Goal: Task Accomplishment & Management: Manage account settings

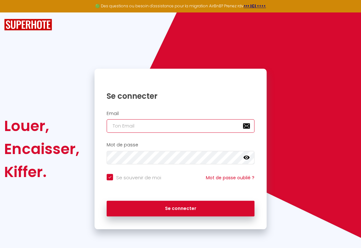
click at [152, 128] on input "email" at bounding box center [181, 125] width 148 height 13
type input "l"
checkbox input "true"
type input "la"
checkbox input "true"
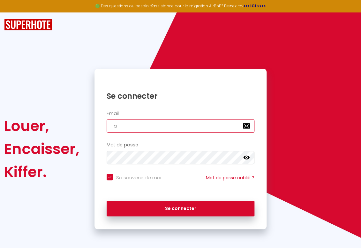
type input "lau"
checkbox input "true"
type input "laur"
checkbox input "true"
type input "laure"
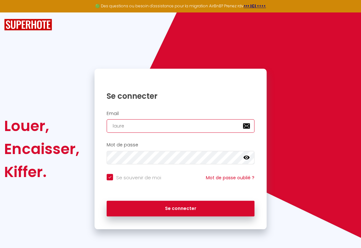
checkbox input "true"
type input "lauren"
checkbox input "true"
type input "[PERSON_NAME]"
checkbox input "true"
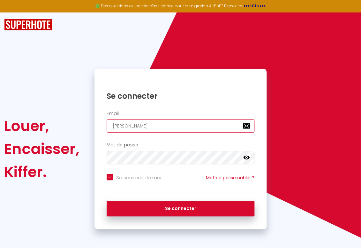
type input "laurent3"
checkbox input "true"
type input "laurent32"
checkbox input "true"
type input "laurent321"
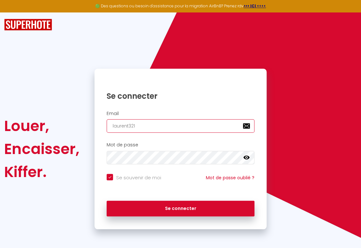
checkbox input "true"
type input "laurent3210"
checkbox input "true"
type input "laurent321"
checkbox input "true"
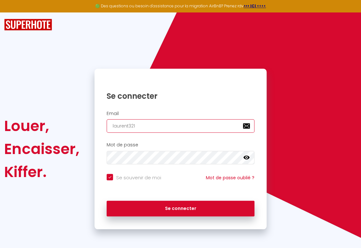
type input "laurent32"
checkbox input "true"
type input "laurent3"
checkbox input "true"
type input "[PERSON_NAME]"
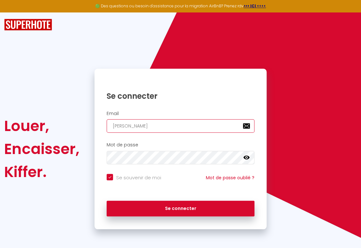
checkbox input "true"
type input "lauren"
checkbox input "true"
type input "laure"
checkbox input "true"
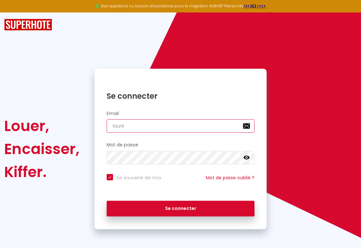
type input "laur"
checkbox input "true"
type input "lau"
checkbox input "true"
type input "la"
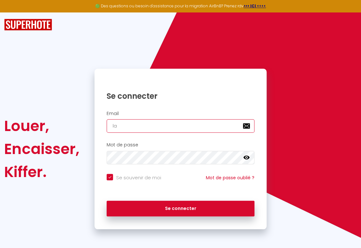
checkbox input "true"
type input "l"
checkbox input "true"
type input "l"
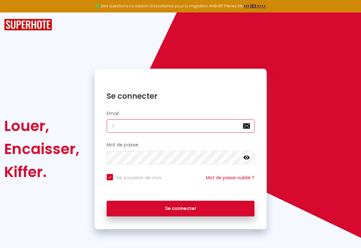
checkbox input "true"
type input "la"
checkbox input "true"
type input "lau"
checkbox input "true"
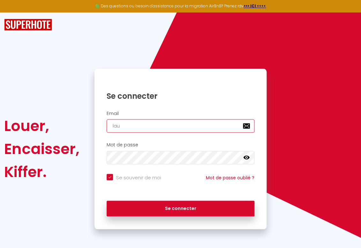
type input "laur"
checkbox input "true"
type input "laure"
checkbox input "true"
type input "lauren"
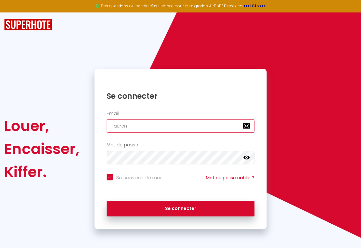
checkbox input "true"
type input "[PERSON_NAME]"
checkbox input "true"
type input "laurent3"
checkbox input "true"
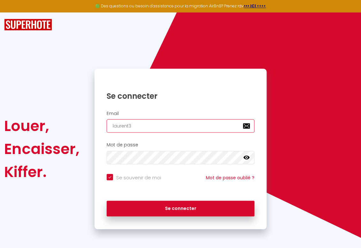
type input "laurent32"
checkbox input "true"
type input "laurent321"
checkbox input "true"
type input "laurent3210"
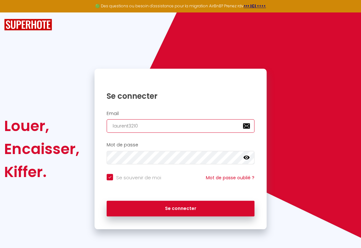
checkbox input "true"
type input "laurent3210@"
checkbox input "true"
type input "laurent3210@y"
checkbox input "true"
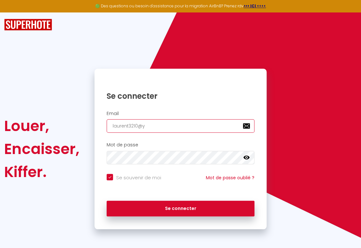
type input "laurent3210@ya"
checkbox input "true"
type input "laurent3210@yah"
checkbox input "true"
type input "laurent3210@yaho"
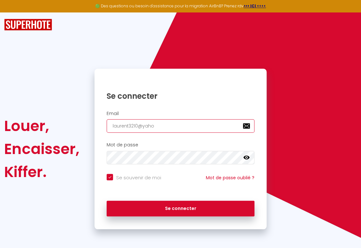
checkbox input "true"
type input "[EMAIL_ADDRESS]"
checkbox input "true"
type input "[EMAIL_ADDRESS]."
checkbox input "true"
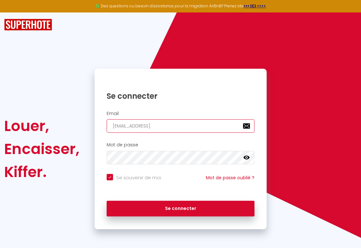
type input "laurent3210@yahoo.f"
checkbox input "true"
type input "[EMAIL_ADDRESS][DOMAIN_NAME]"
checkbox input "true"
type input "[EMAIL_ADDRESS][DOMAIN_NAME]"
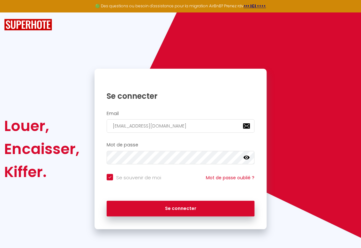
click at [248, 157] on icon at bounding box center [246, 157] width 6 height 4
click at [248, 157] on icon at bounding box center [246, 157] width 6 height 6
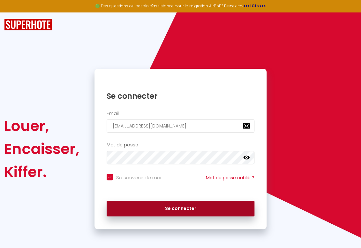
click at [206, 209] on button "Se connecter" at bounding box center [181, 209] width 148 height 16
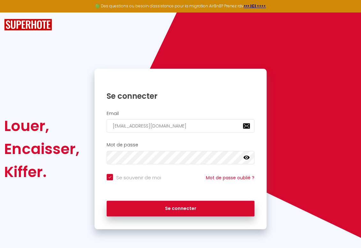
click at [249, 158] on icon at bounding box center [246, 157] width 6 height 4
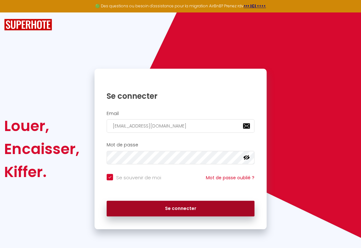
click at [155, 213] on button "Se connecter" at bounding box center [181, 209] width 148 height 16
checkbox input "true"
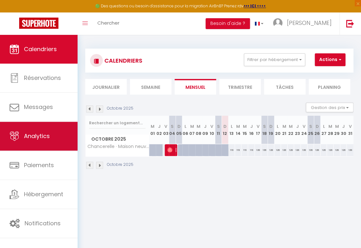
scroll to position [35, 0]
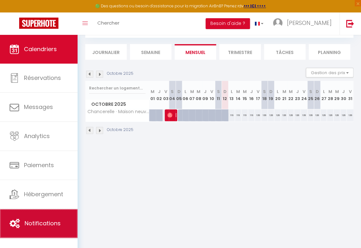
click at [47, 215] on link "Notifications" at bounding box center [39, 223] width 78 height 29
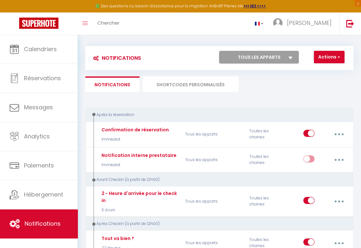
scroll to position [2, 0]
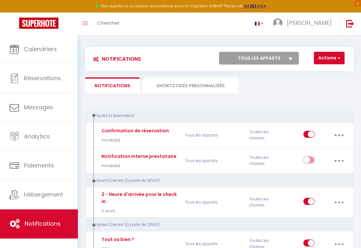
click at [205, 84] on li "SHORTCODES PERSONNALISÉS" at bounding box center [191, 85] width 96 height 16
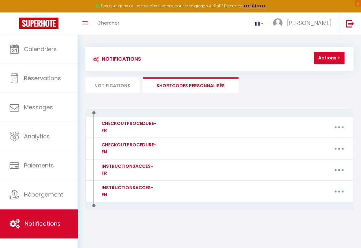
click at [132, 86] on li "Notifications" at bounding box center [112, 85] width 54 height 16
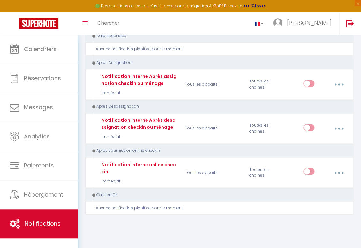
scroll to position [920, 0]
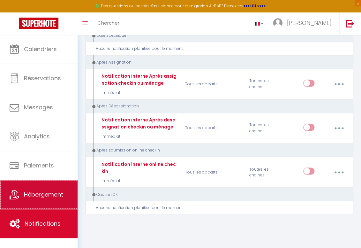
click at [66, 190] on link "Hébergement" at bounding box center [39, 194] width 78 height 29
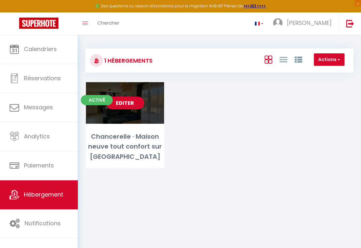
click at [95, 100] on span "Activé" at bounding box center [97, 100] width 32 height 10
select select "3"
select select "2"
select select "1"
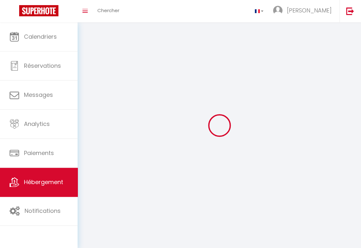
select select
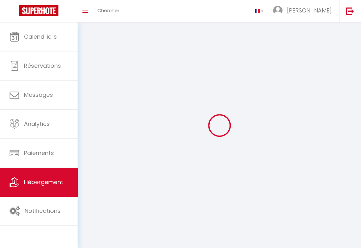
select select
checkbox input "false"
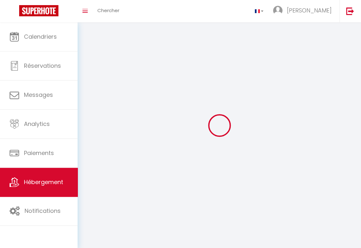
checkbox input "false"
select select
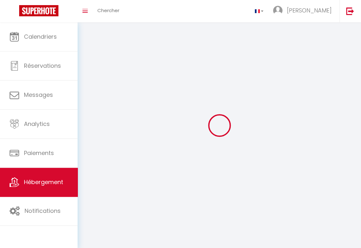
select select
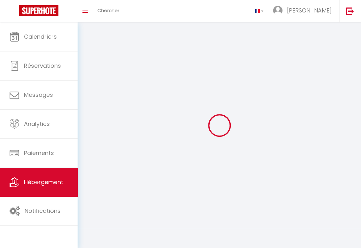
checkbox input "false"
select select
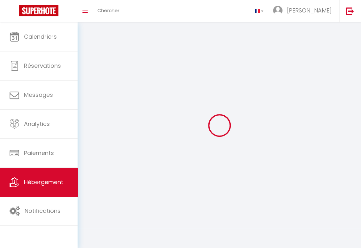
select select
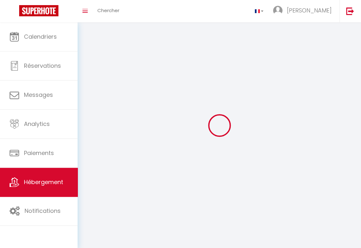
select select
checkbox input "false"
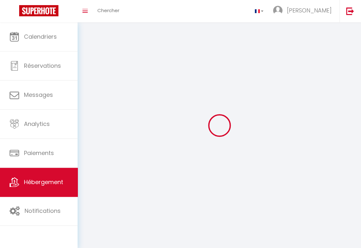
checkbox input "false"
select select
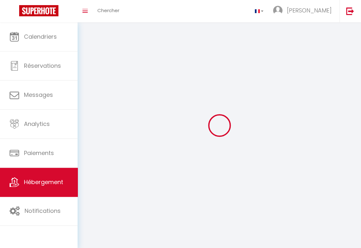
select select
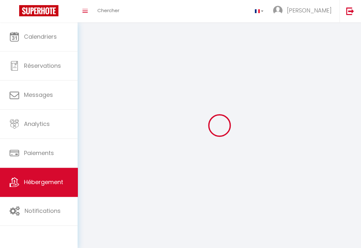
checkbox input "false"
select select
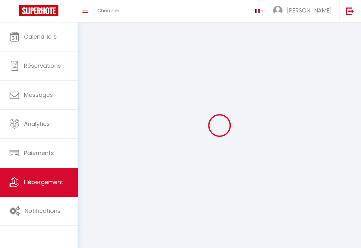
select select
select select "28"
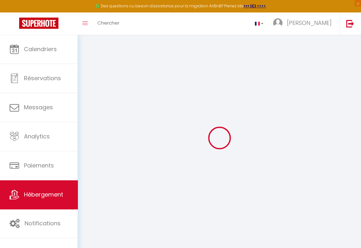
select select
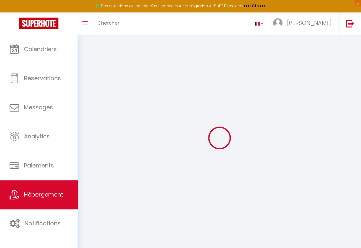
select select
checkbox input "false"
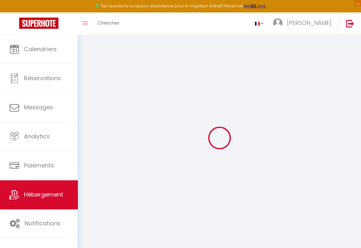
select select
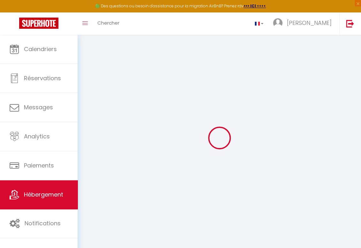
select select
checkbox input "false"
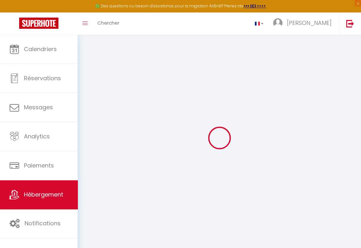
checkbox input "false"
select select
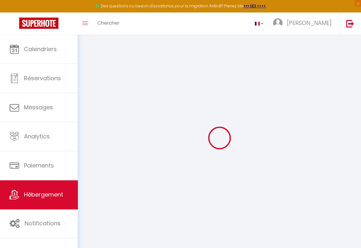
select select
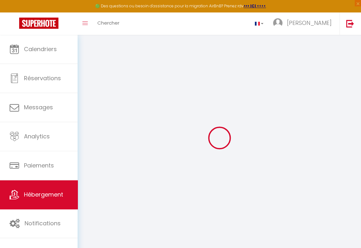
checkbox input "false"
select select
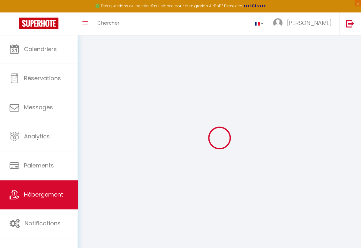
select select
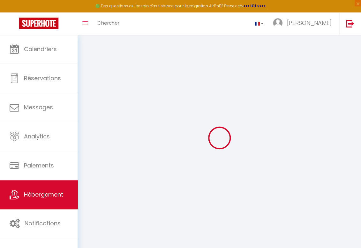
select select
checkbox input "false"
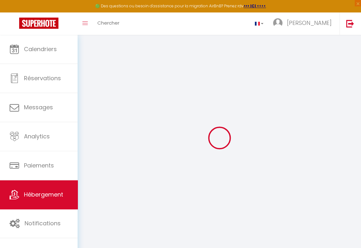
checkbox input "false"
select select
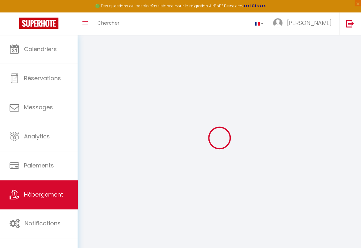
select select
checkbox input "false"
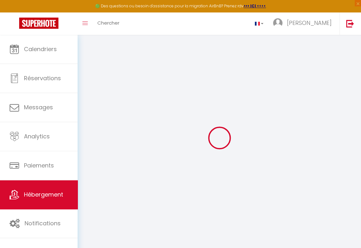
checkbox input "false"
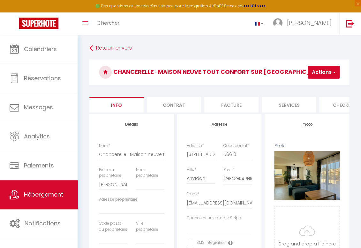
click at [182, 108] on li "Contrat" at bounding box center [174, 105] width 54 height 16
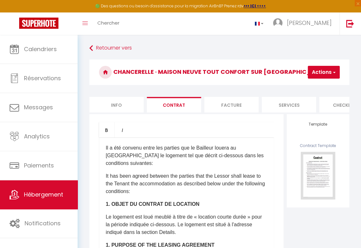
click at [215, 106] on li "Facture" at bounding box center [231, 105] width 54 height 16
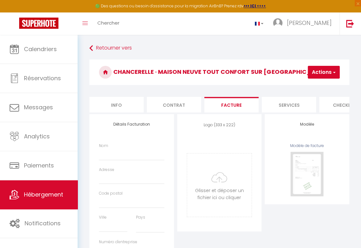
click at [279, 108] on li "Services" at bounding box center [289, 105] width 54 height 16
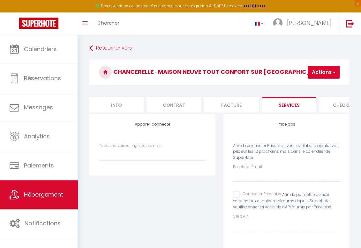
click at [333, 105] on li "Checklists" at bounding box center [346, 105] width 54 height 16
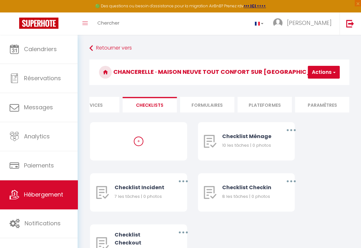
scroll to position [0, 231]
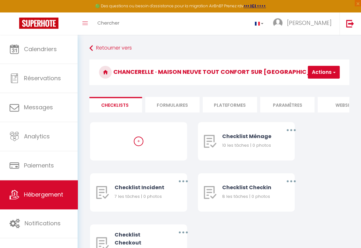
click at [232, 103] on li "Plateformes" at bounding box center [230, 105] width 54 height 16
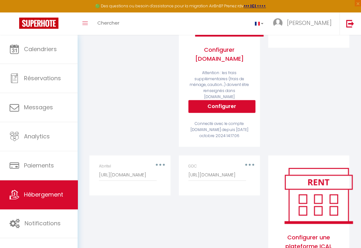
scroll to position [192, 0]
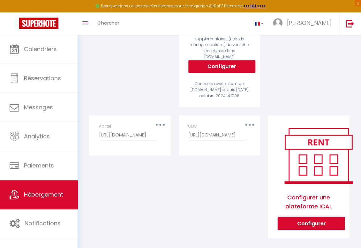
click at [297, 217] on button "Configurer" at bounding box center [311, 223] width 67 height 13
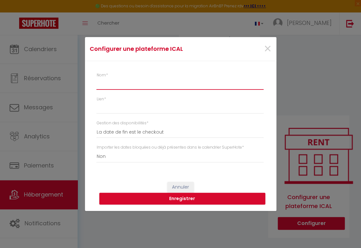
click at [170, 79] on input "Nom *" at bounding box center [179, 83] width 167 height 11
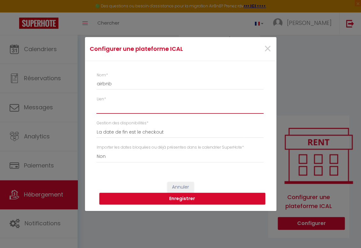
click at [147, 110] on input "Lien *" at bounding box center [179, 107] width 167 height 11
paste input "[URL][DOMAIN_NAME]"
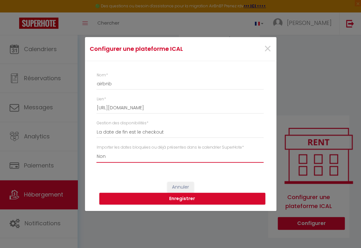
click option "Oui" at bounding box center [0, 0] width 0 height 0
click at [132, 198] on button "Enregistrer" at bounding box center [182, 199] width 166 height 12
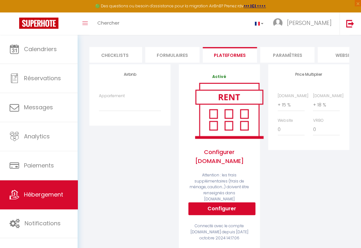
scroll to position [48, 0]
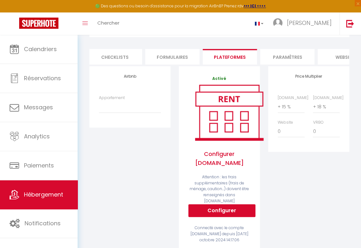
click at [295, 57] on li "Paramètres" at bounding box center [287, 57] width 54 height 16
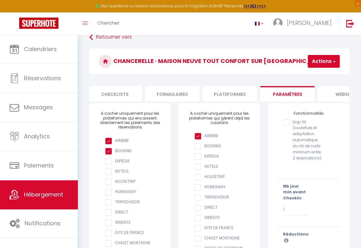
scroll to position [11, 0]
click at [337, 95] on li "website" at bounding box center [345, 94] width 54 height 16
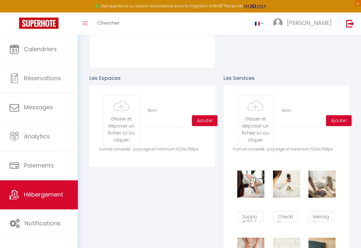
scroll to position [263, 0]
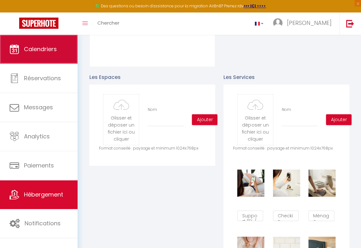
click at [62, 50] on link "Calendriers" at bounding box center [39, 49] width 78 height 29
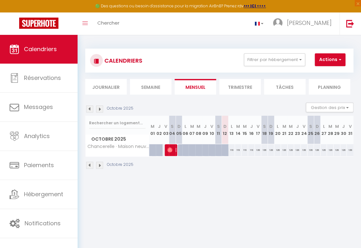
click at [235, 92] on li "Trimestre" at bounding box center [240, 87] width 42 height 16
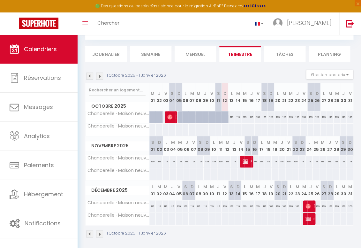
scroll to position [34, 0]
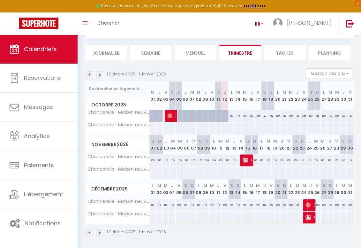
click at [249, 162] on span "Reserved" at bounding box center [247, 160] width 9 height 12
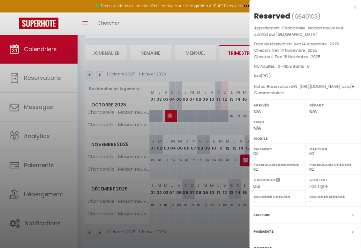
click at [355, 6] on div "x" at bounding box center [302, 7] width 107 height 8
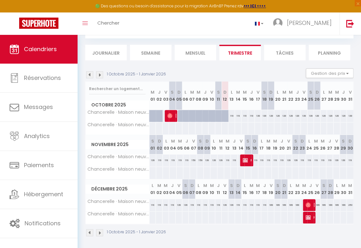
click at [306, 216] on img at bounding box center [308, 217] width 5 height 5
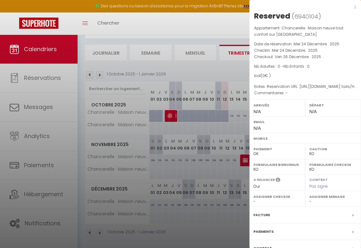
click at [207, 26] on div at bounding box center [180, 124] width 361 height 248
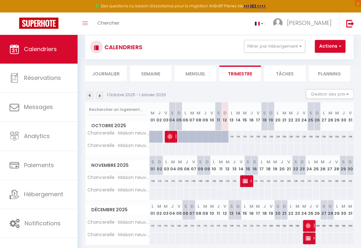
scroll to position [0, 0]
